Goal: Task Accomplishment & Management: Complete application form

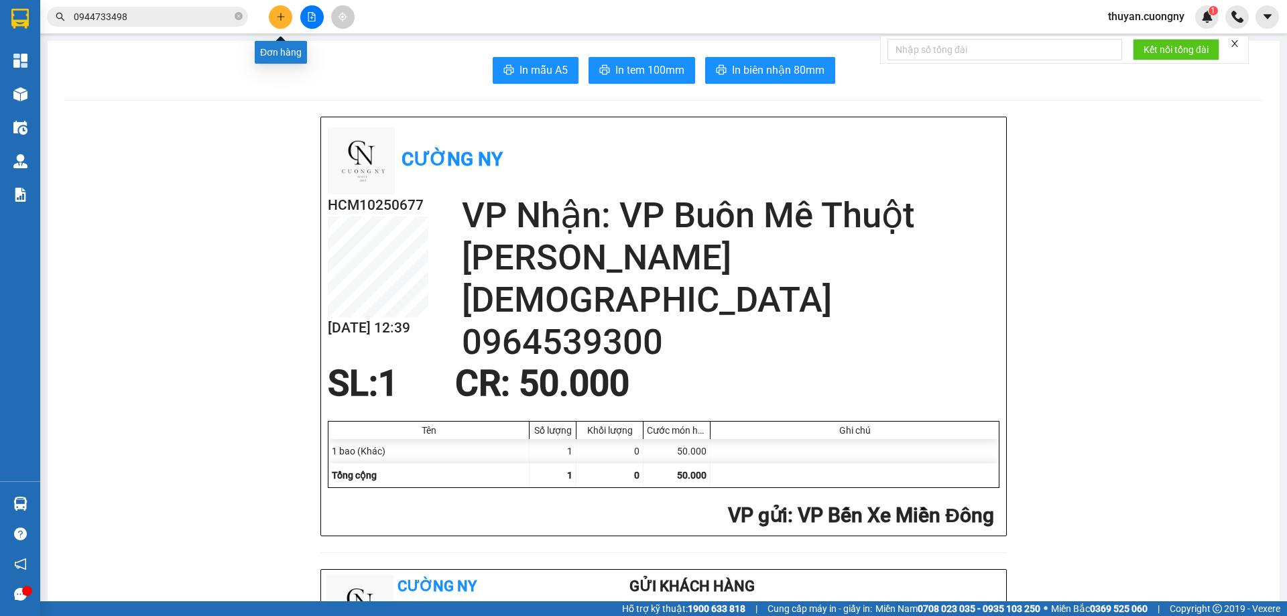
click at [273, 15] on button at bounding box center [280, 16] width 23 height 23
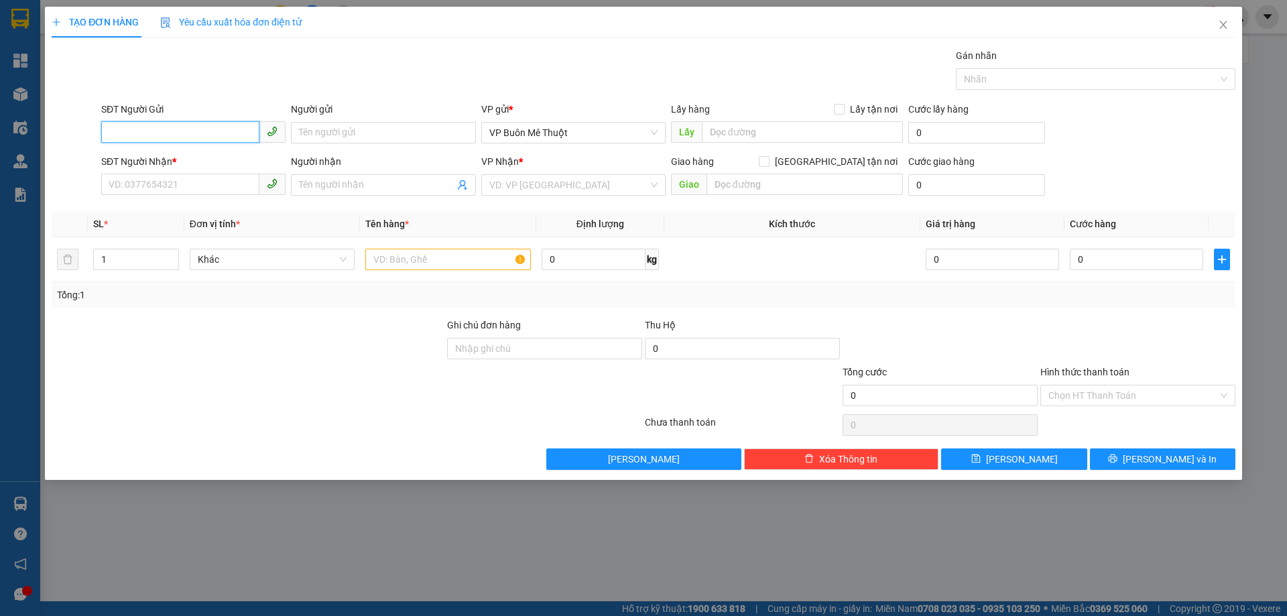
click at [189, 127] on input "SĐT Người Gửi" at bounding box center [180, 131] width 158 height 21
type input "0843218218"
click at [191, 155] on div "0843218218 - Nha Khoa Valis" at bounding box center [193, 159] width 168 height 15
type input "Nha Khoa Valis"
type input "0814044444"
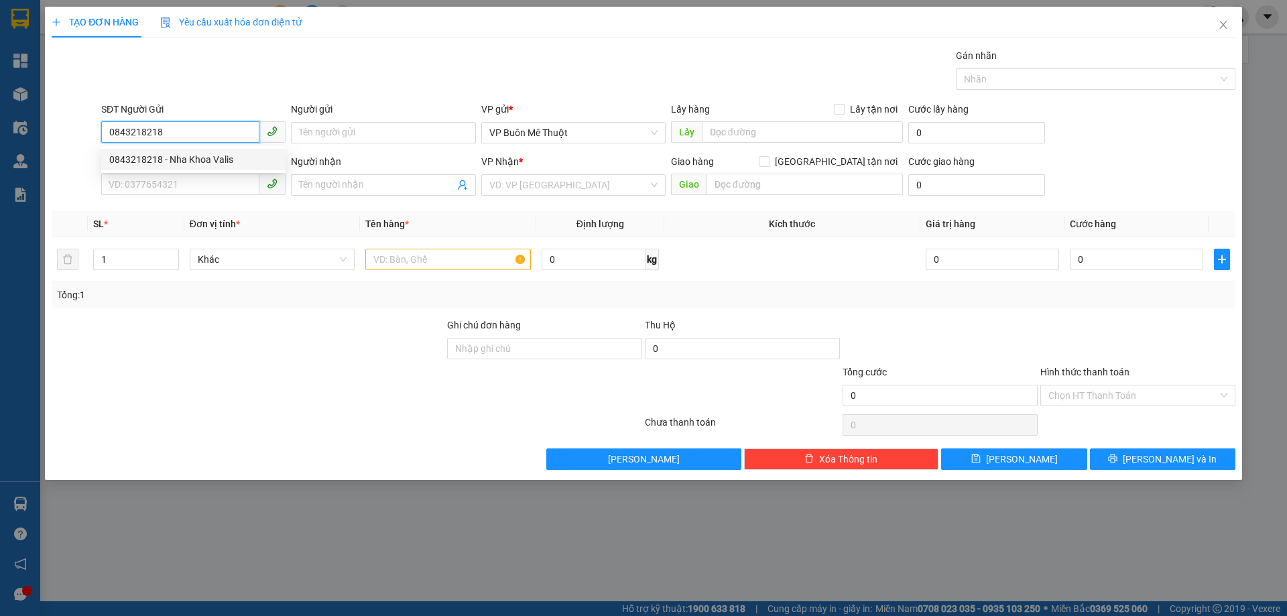
type input "[PERSON_NAME]"
type input "0843218218"
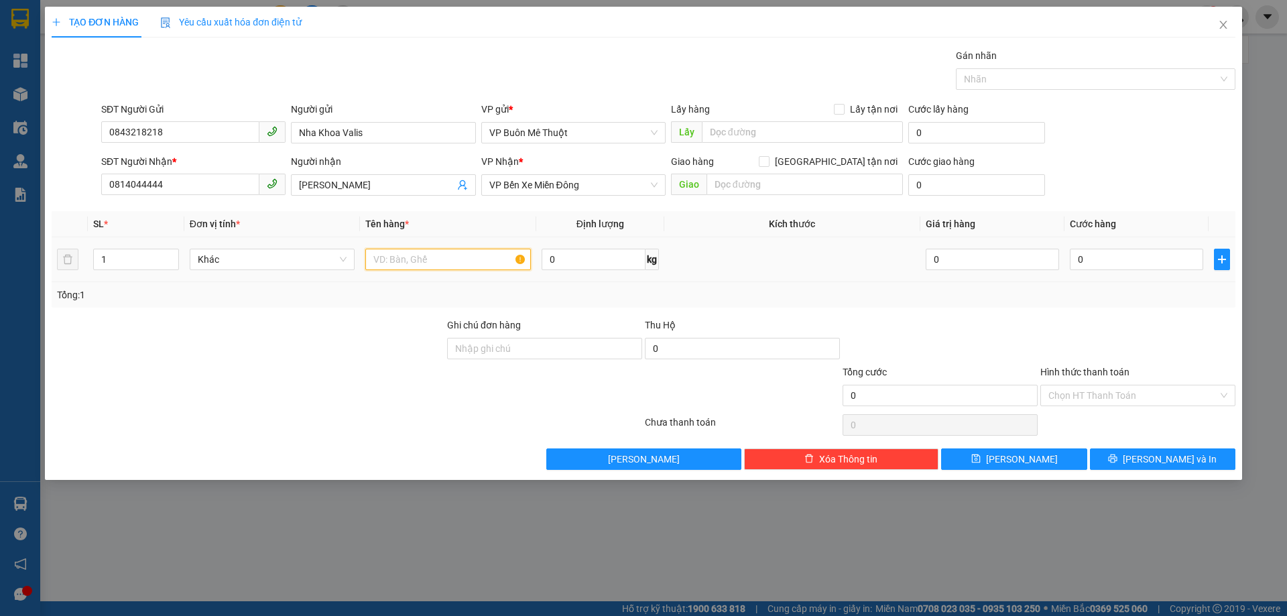
click at [450, 263] on input "text" at bounding box center [448, 259] width 166 height 21
type input "1 cục răng"
click at [1120, 386] on input "Hình thức thanh toán" at bounding box center [1133, 395] width 170 height 20
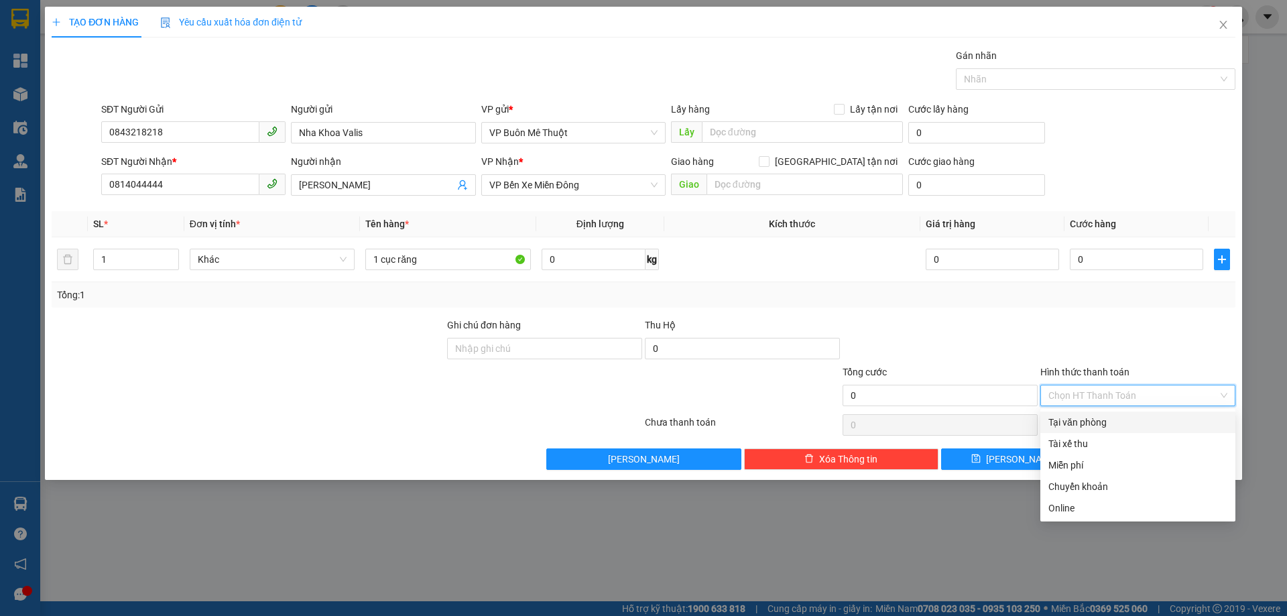
click at [1090, 422] on div "Tại văn phòng" at bounding box center [1137, 422] width 179 height 15
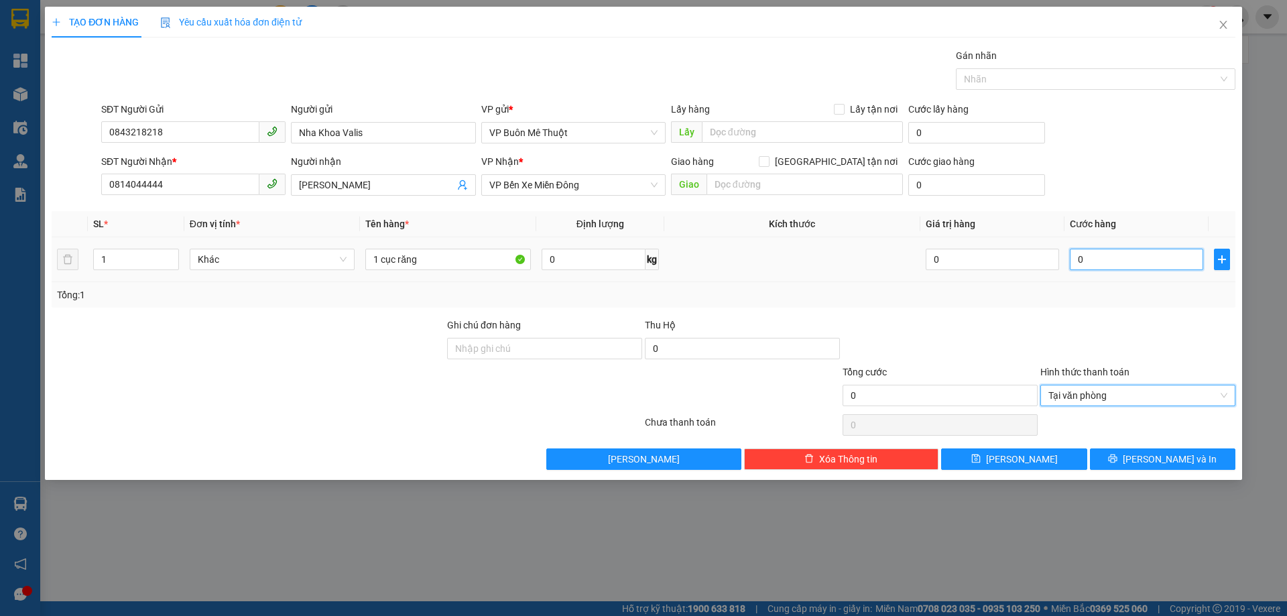
click at [1112, 259] on input "0" at bounding box center [1136, 259] width 133 height 21
type input "3"
type input "30"
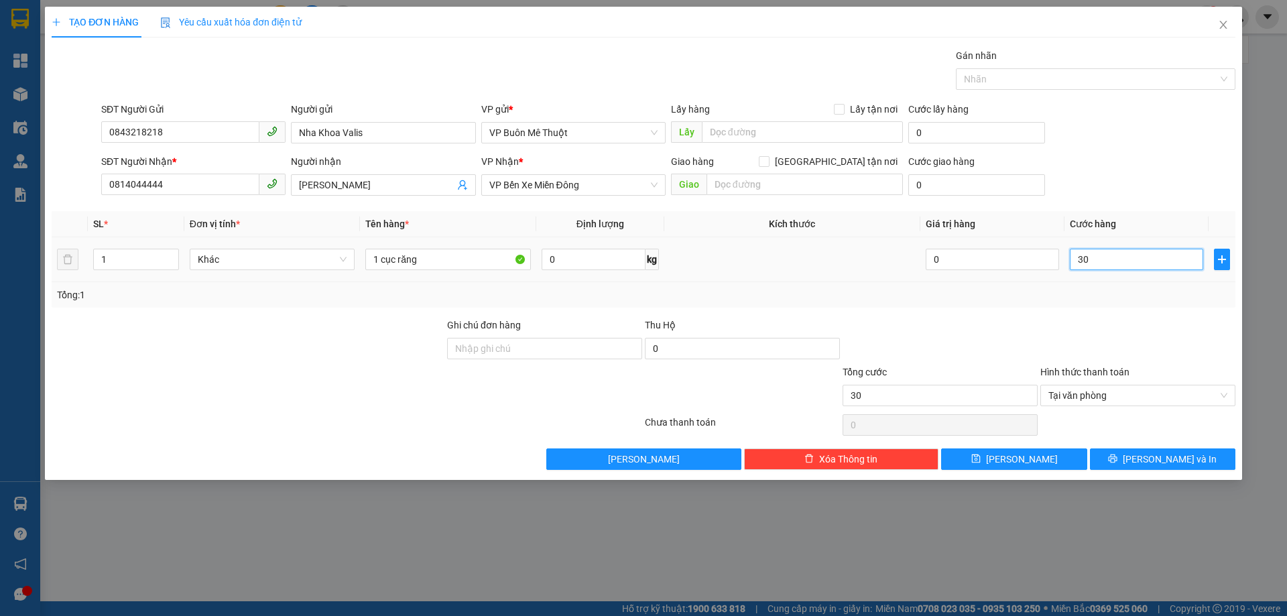
type input "300"
type input "3.000"
type input "30.000"
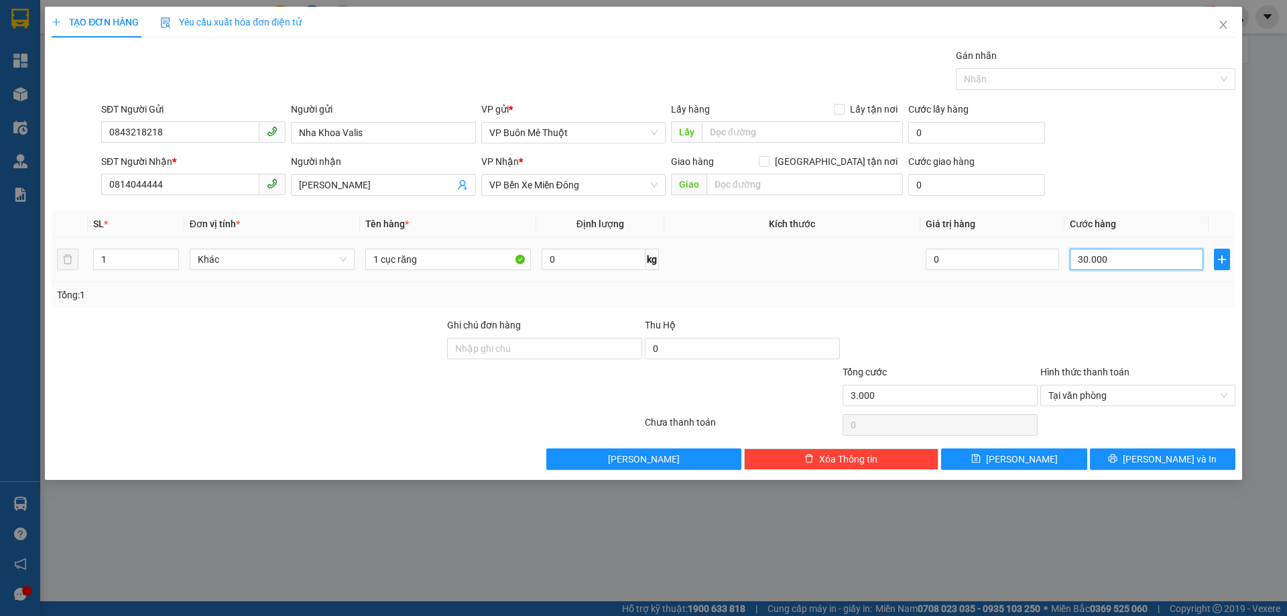
type input "30.000"
click at [1085, 330] on div at bounding box center [1138, 341] width 198 height 47
click at [1163, 452] on span "[PERSON_NAME] và In" at bounding box center [1170, 459] width 94 height 15
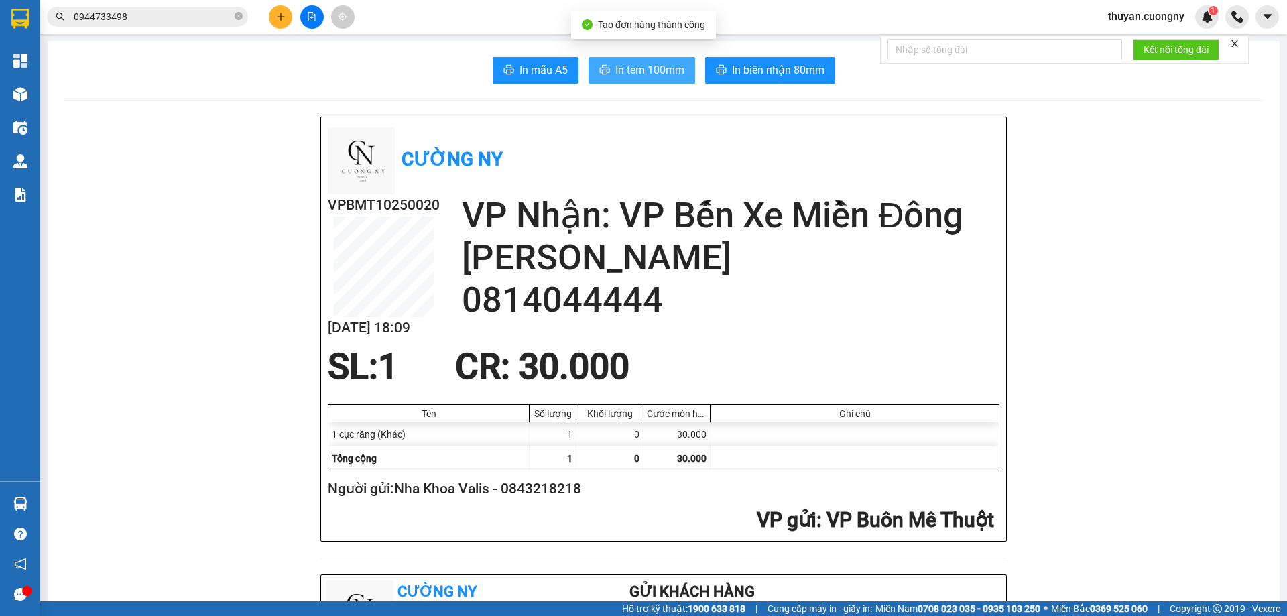
click at [637, 64] on span "In tem 100mm" at bounding box center [649, 70] width 69 height 17
